Goal: Find specific page/section: Find specific page/section

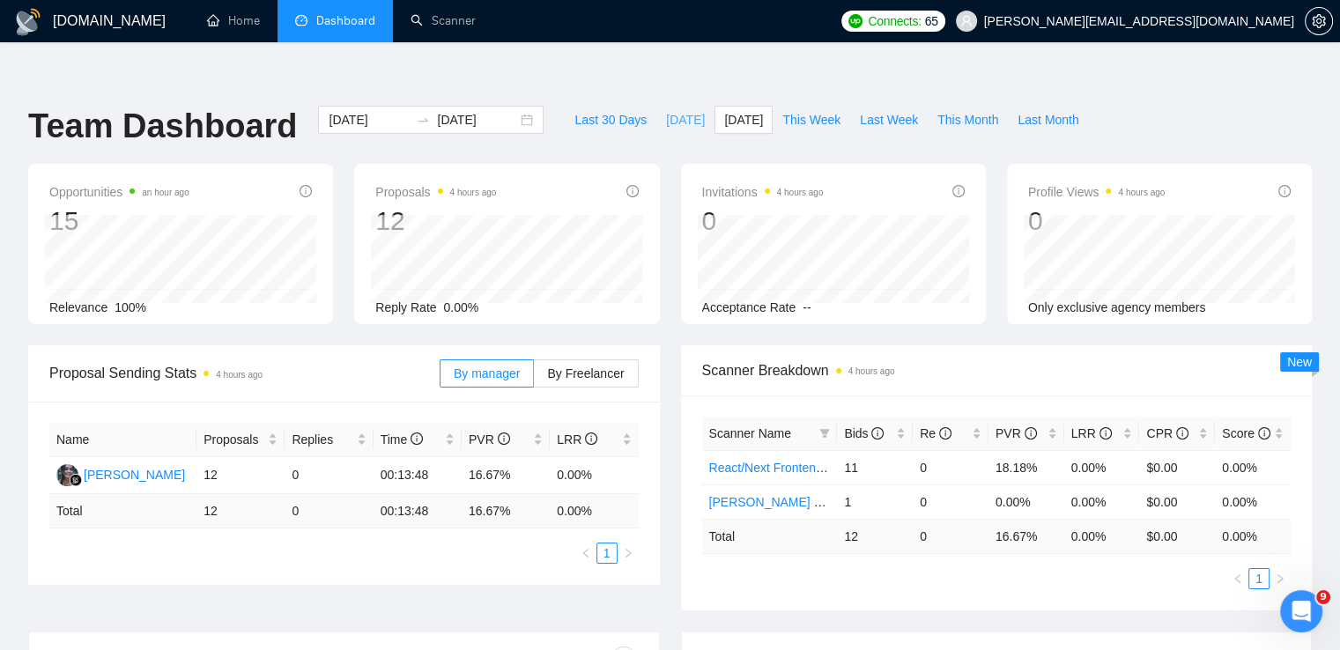
click at [672, 110] on span "[DATE]" at bounding box center [685, 119] width 39 height 19
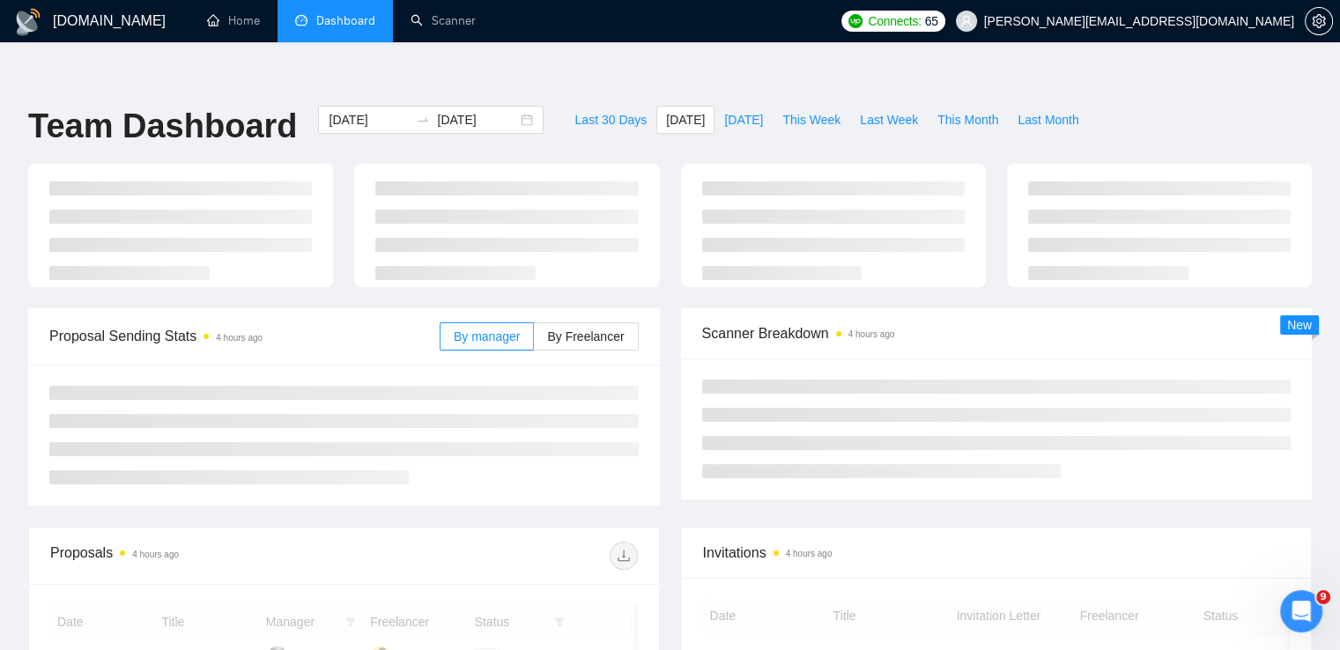
type input "[DATE]"
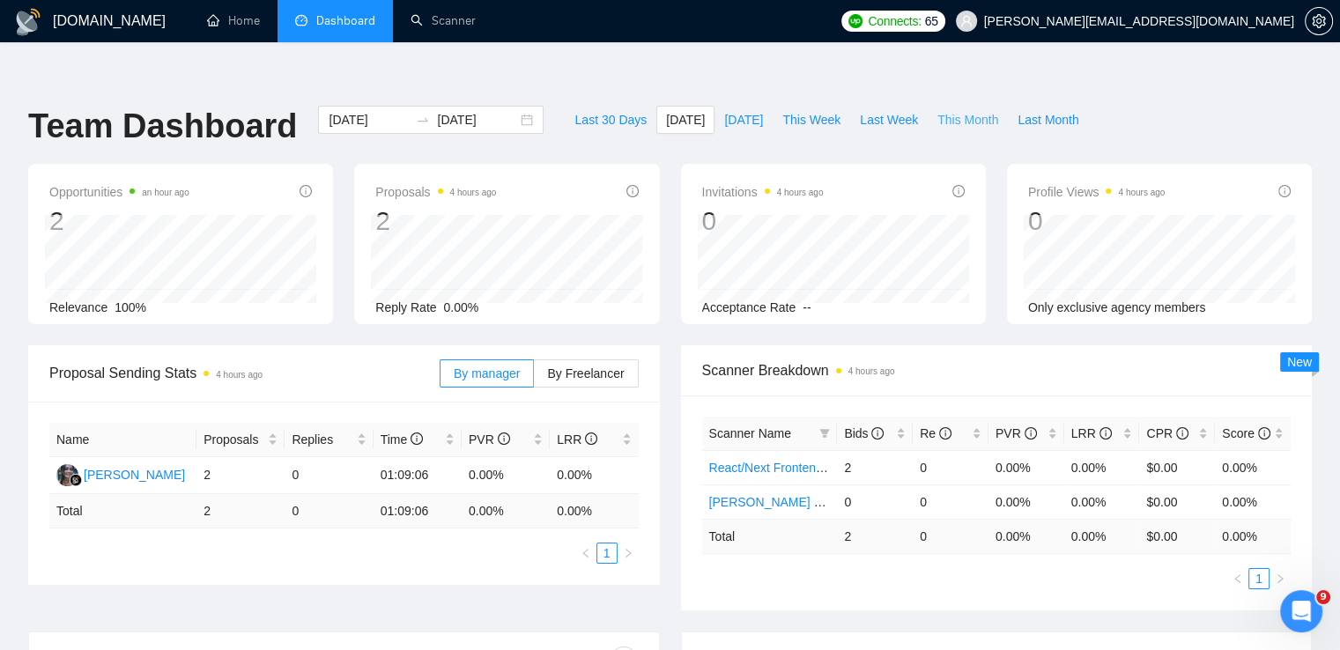
click at [958, 110] on span "This Month" at bounding box center [967, 119] width 61 height 19
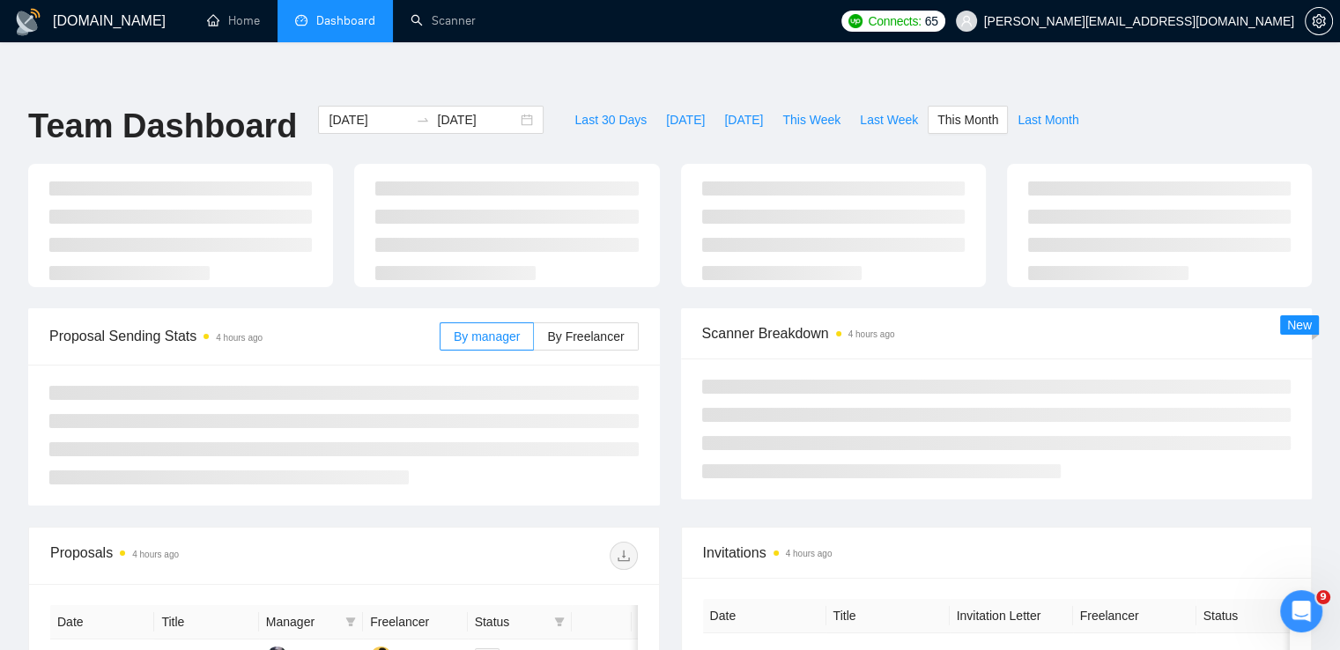
type input "[DATE]"
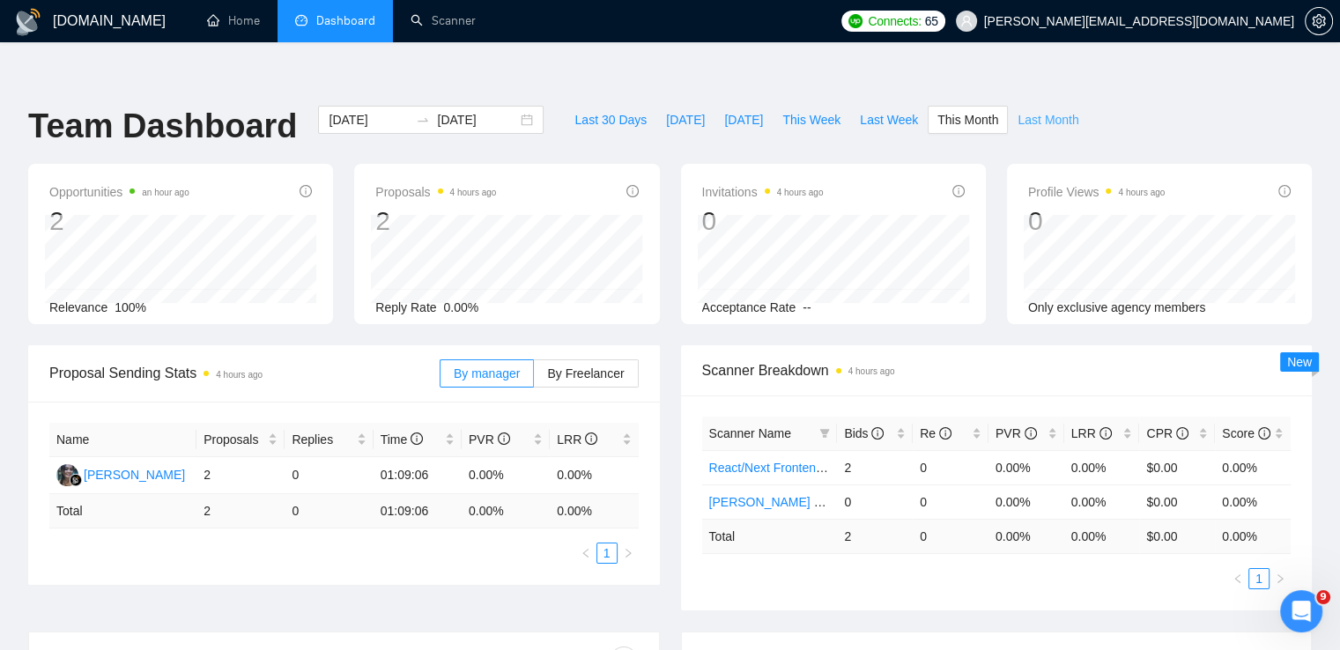
click at [1035, 110] on span "Last Month" at bounding box center [1047, 119] width 61 height 19
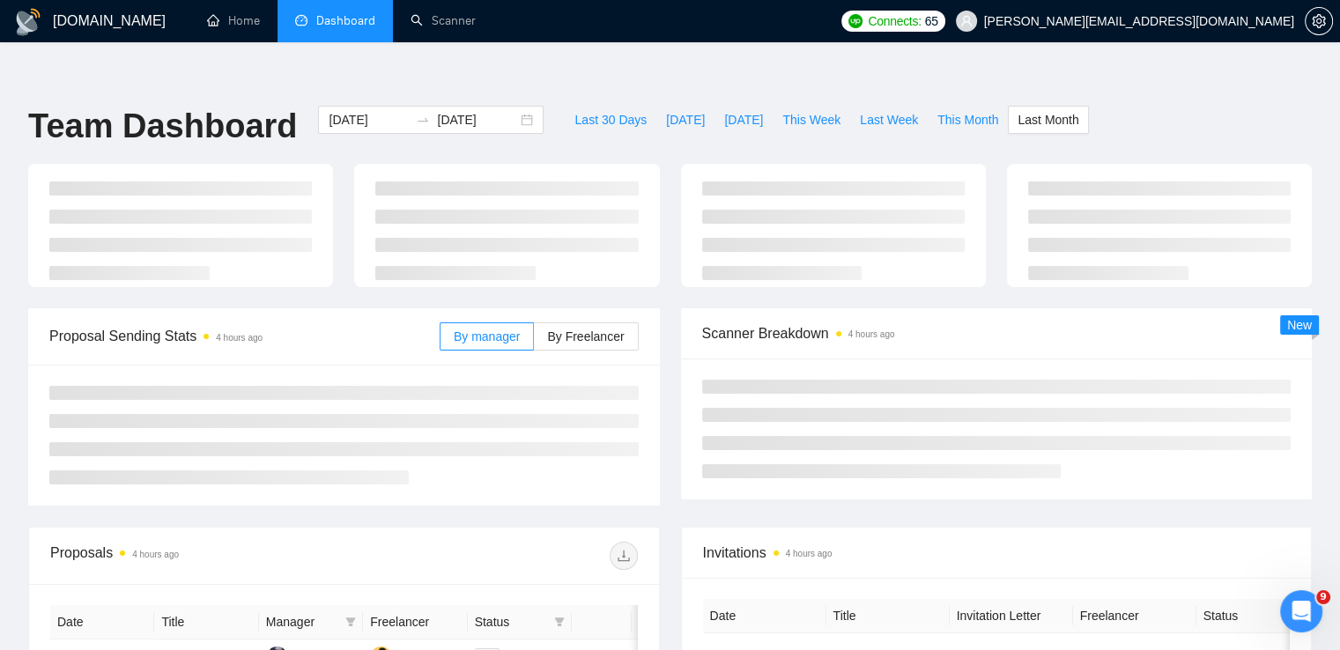
type input "[DATE]"
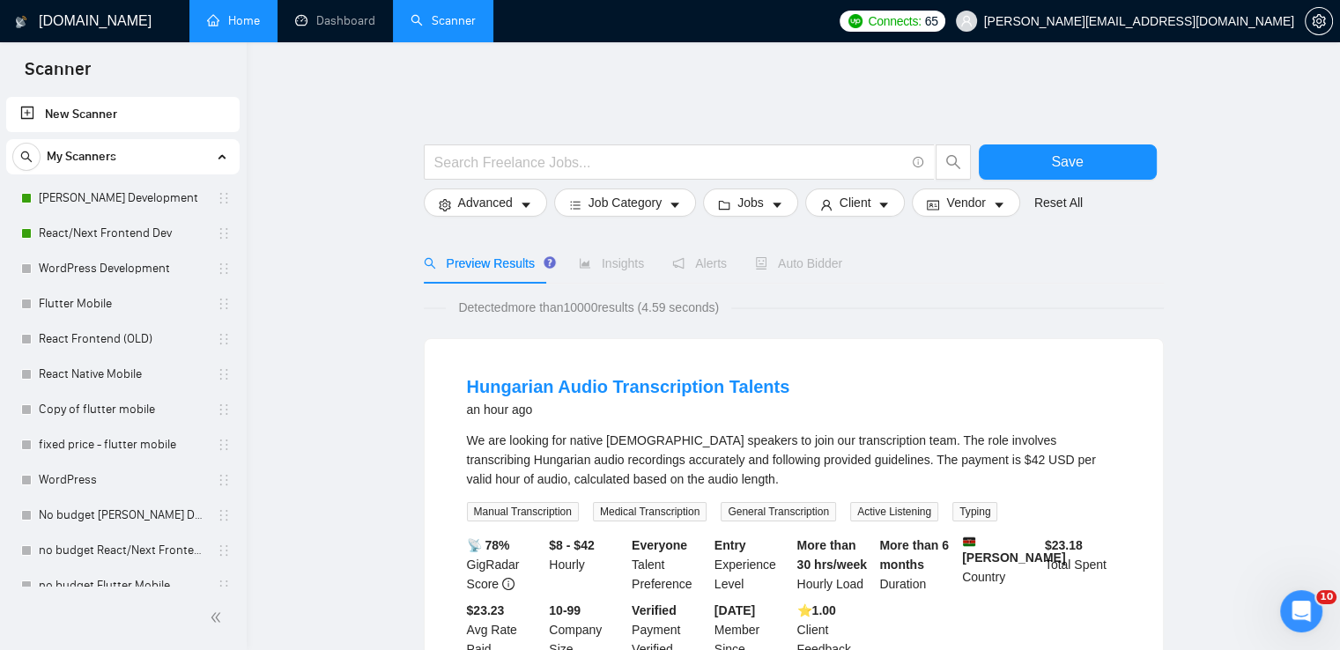
click at [240, 13] on link "Home" at bounding box center [233, 20] width 53 height 15
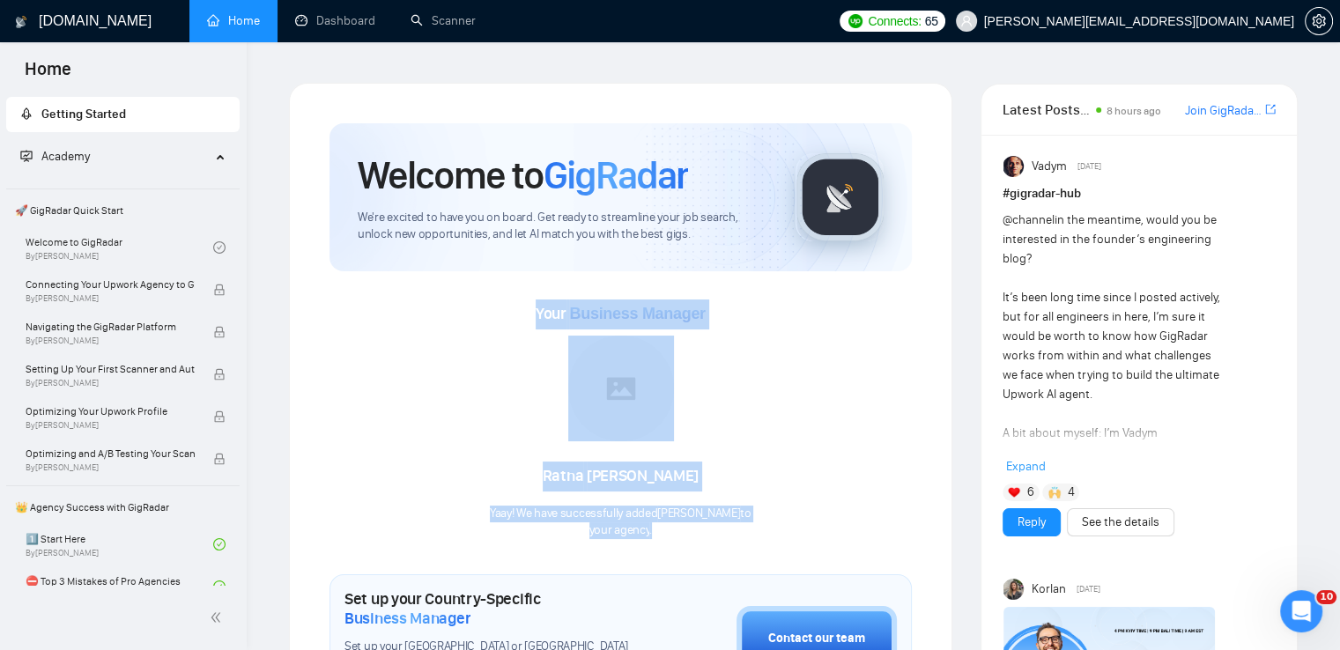
drag, startPoint x: 555, startPoint y: 308, endPoint x: 711, endPoint y: 533, distance: 273.4
click at [773, 427] on div "Your Business Manager [PERSON_NAME]! We have successfully added Ratna Sari to y…" at bounding box center [620, 419] width 582 height 240
